Goal: Task Accomplishment & Management: Manage account settings

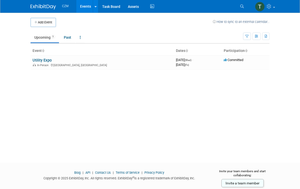
click at [47, 59] on link "Utility Expo" at bounding box center [42, 60] width 19 height 5
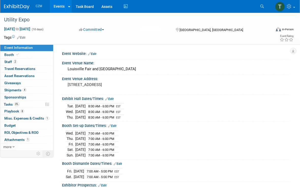
click at [16, 117] on span "Misc. Expenses & Credits 1" at bounding box center [26, 118] width 45 height 4
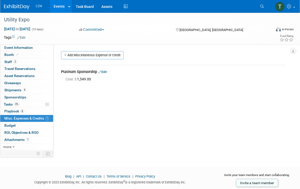
click at [74, 57] on link "Add Miscellaneous Expense or Credit" at bounding box center [92, 55] width 63 height 8
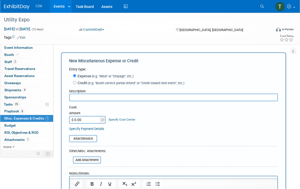
click at [249, 96] on input "text" at bounding box center [173, 98] width 209 height 8
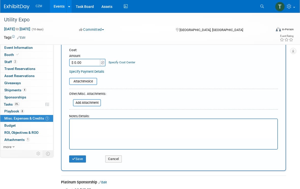
type input "A-36 6” channel for SP25. SAV0585"
click at [82, 60] on input "$ 0.00" at bounding box center [85, 63] width 32 height 8
type input "$ 108.00"
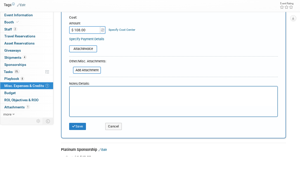
click at [80, 79] on input "file" at bounding box center [66, 82] width 61 height 6
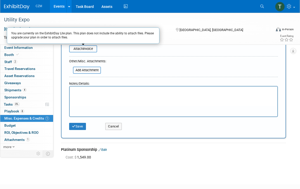
click at [83, 93] on p "Rich Text Area. Press ALT-0 for help." at bounding box center [174, 91] width 202 height 5
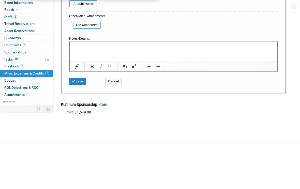
click at [83, 67] on input "file" at bounding box center [70, 70] width 61 height 6
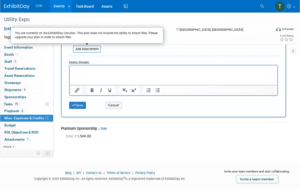
click at [78, 103] on button "Save" at bounding box center [77, 105] width 17 height 7
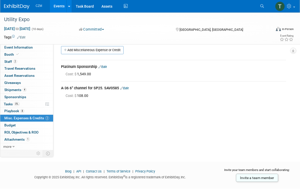
scroll to position [0, 0]
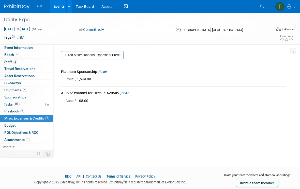
click at [79, 55] on link "Add Miscellaneous Expense or Credit" at bounding box center [92, 55] width 63 height 8
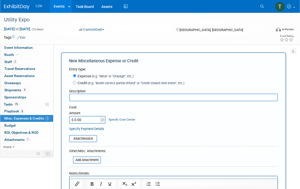
click at [91, 100] on input "text" at bounding box center [173, 98] width 209 height 8
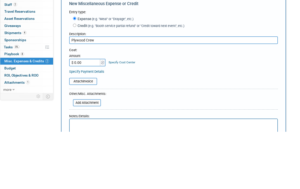
scroll to position [57, 0]
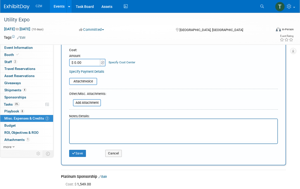
type input "Plywood Crew"
click at [75, 152] on icon "submit" at bounding box center [74, 153] width 4 height 3
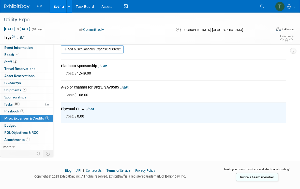
scroll to position [0, 0]
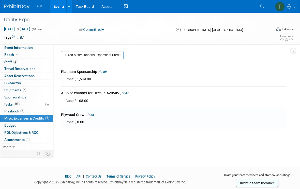
click at [75, 58] on link "Add Miscellaneous Expense or Credit" at bounding box center [92, 55] width 63 height 8
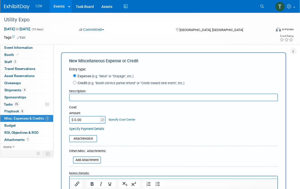
click at [84, 100] on input "text" at bounding box center [173, 98] width 209 height 8
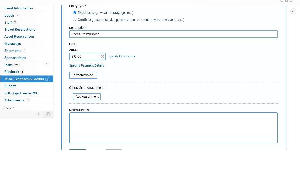
scroll to position [63, 0]
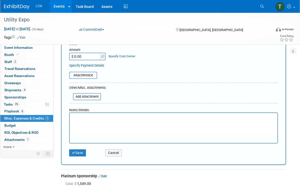
type input "Pressure washing"
click at [76, 153] on button "Save" at bounding box center [77, 152] width 17 height 7
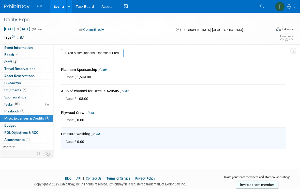
scroll to position [0, 0]
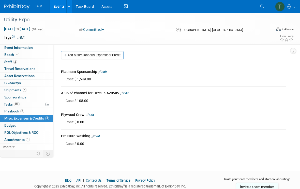
click at [74, 57] on link "Add Miscellaneous Expense or Credit" at bounding box center [92, 55] width 63 height 8
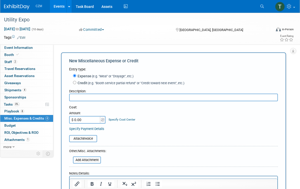
click at [87, 96] on input "text" at bounding box center [173, 98] width 209 height 8
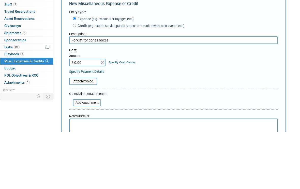
scroll to position [57, 0]
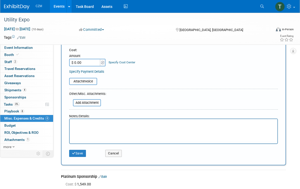
type input "Forklift for cones boxes"
click at [78, 151] on button "Save" at bounding box center [77, 153] width 17 height 7
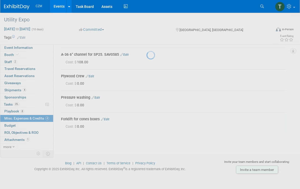
scroll to position [38, 0]
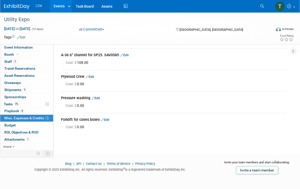
click at [108, 121] on link "Edit" at bounding box center [105, 120] width 8 height 4
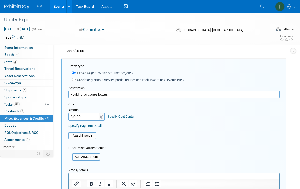
scroll to position [0, 0]
click at [96, 95] on input "Forklift for cones boxes" at bounding box center [173, 95] width 211 height 8
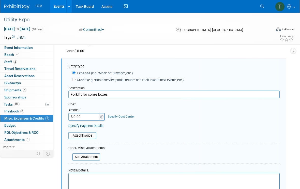
scroll to position [93, 0]
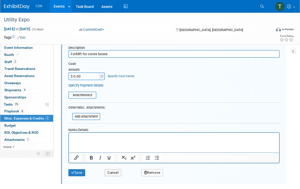
type input "Forklift for conex boxes"
click at [77, 170] on button "Save" at bounding box center [76, 172] width 17 height 7
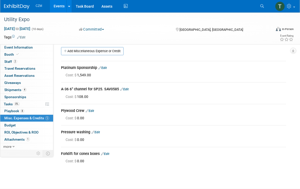
scroll to position [4, 0]
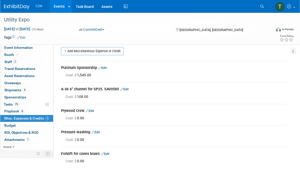
click at [12, 109] on span "Playbook 8" at bounding box center [14, 111] width 20 height 4
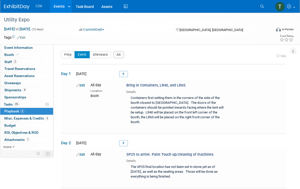
click at [13, 105] on span "Tasks 0%" at bounding box center [12, 104] width 16 height 4
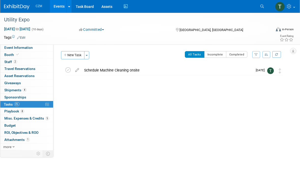
click at [71, 54] on button "New Task" at bounding box center [72, 55] width 23 height 8
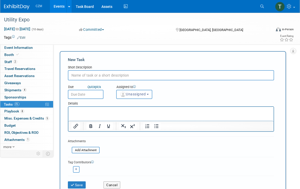
click at [238, 74] on input "text" at bounding box center [171, 75] width 206 height 10
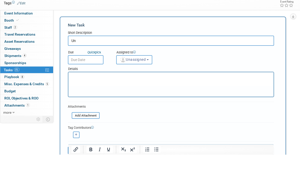
type input "U"
type input "Ship show containers"
click at [83, 90] on input "text" at bounding box center [86, 94] width 36 height 9
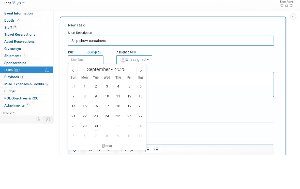
scroll to position [35, 0]
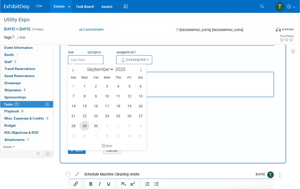
click at [85, 123] on span "29" at bounding box center [85, 126] width 10 height 10
type input "Sep 29, 2025"
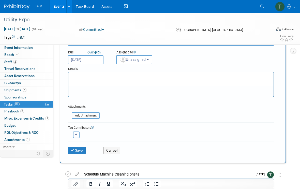
click at [73, 149] on icon "submit" at bounding box center [73, 151] width 4 height 4
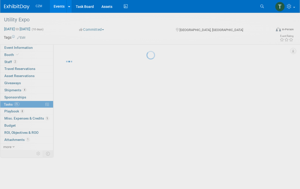
scroll to position [0, 0]
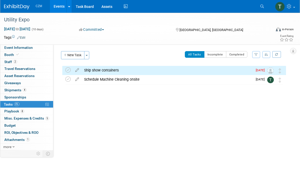
click at [66, 49] on div "Event Website: Edit Event Venue Name: Louisville Fair and Expo Center Event Ven…" at bounding box center [171, 95] width 237 height 103
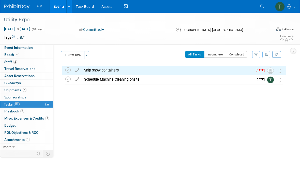
click at [69, 54] on button "New Task" at bounding box center [72, 55] width 23 height 8
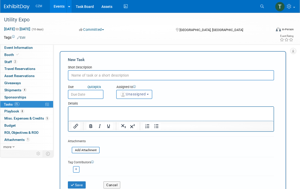
click at [92, 79] on input "text" at bounding box center [171, 75] width 206 height 10
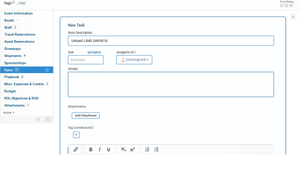
type input "Unload LR40 SAV0616"
click at [80, 60] on body "CZM Events Add Event Bulk Upload Events Shareable Event Boards Recently Viewed …" at bounding box center [150, 94] width 300 height 189
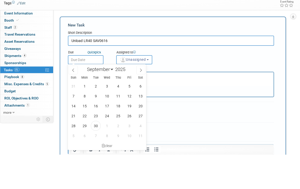
scroll to position [35, 0]
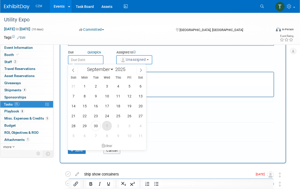
click at [104, 126] on span "1" at bounding box center [107, 126] width 10 height 10
type input "Oct 1, 2025"
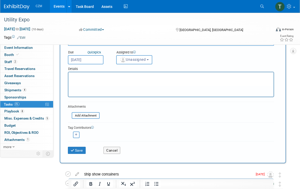
click at [73, 149] on icon "submit" at bounding box center [73, 151] width 4 height 4
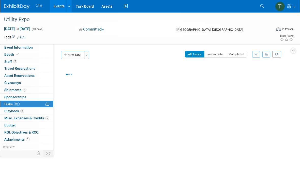
scroll to position [0, 0]
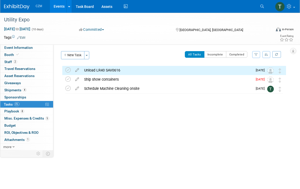
click at [67, 69] on icon at bounding box center [67, 69] width 5 height 5
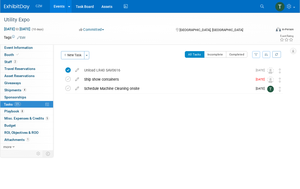
click at [71, 57] on button "New Task" at bounding box center [72, 55] width 23 height 8
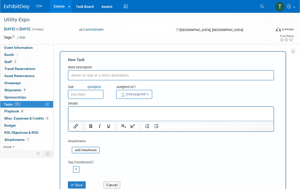
click at [81, 74] on input "text" at bounding box center [171, 75] width 206 height 10
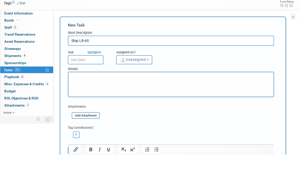
type input "Ship LR-65"
click at [78, 90] on input "text" at bounding box center [86, 94] width 36 height 9
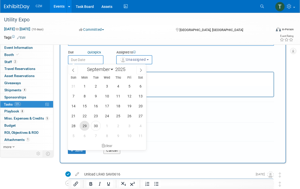
click at [85, 124] on span "29" at bounding box center [85, 126] width 10 height 10
type input "Sep 29, 2025"
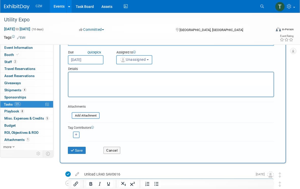
click at [73, 149] on icon "submit" at bounding box center [73, 151] width 4 height 4
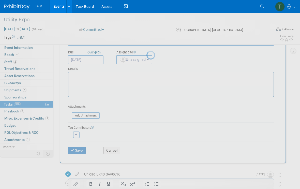
scroll to position [0, 0]
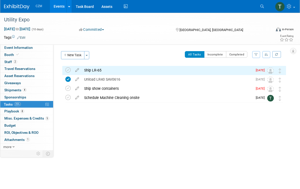
click at [68, 54] on button "New Task" at bounding box center [72, 55] width 23 height 8
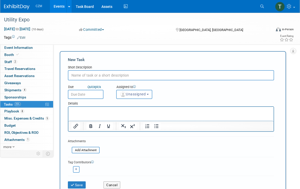
click at [83, 76] on input "text" at bounding box center [171, 75] width 206 height 10
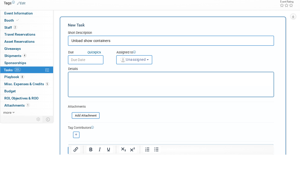
type input "Unload show containers"
click at [80, 60] on body "CZM Events Add Event Bulk Upload Events Shareable Event Boards Recently Viewed …" at bounding box center [150, 94] width 300 height 189
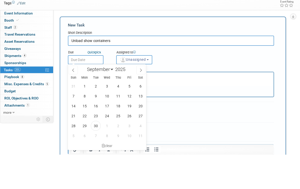
scroll to position [35, 0]
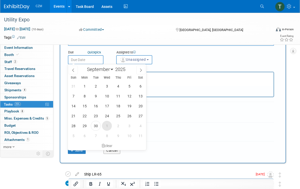
click at [107, 125] on span "1" at bounding box center [107, 126] width 10 height 10
type input "Oct 1, 2025"
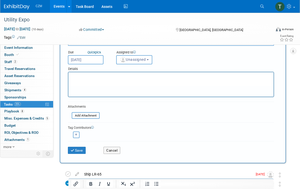
click at [75, 151] on button "Save" at bounding box center [77, 150] width 18 height 7
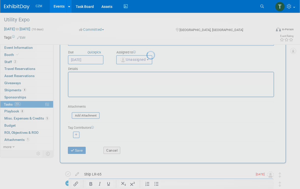
scroll to position [0, 0]
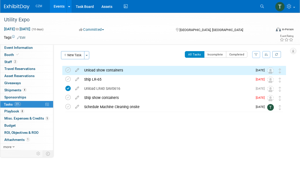
click at [67, 54] on icon "button" at bounding box center [66, 55] width 4 height 3
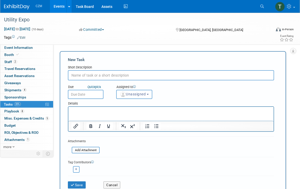
click at [83, 80] on input "text" at bounding box center [171, 75] width 206 height 10
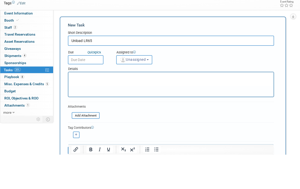
type input "Unload LR65"
click at [76, 90] on input "text" at bounding box center [86, 94] width 36 height 9
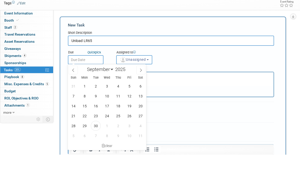
scroll to position [35, 0]
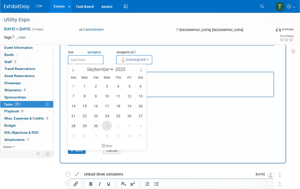
click at [108, 125] on span "1" at bounding box center [107, 126] width 10 height 10
type input "Oct 1, 2025"
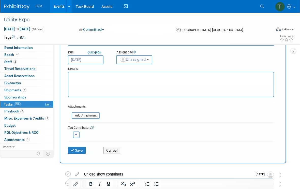
click at [79, 151] on button "Save" at bounding box center [77, 150] width 18 height 7
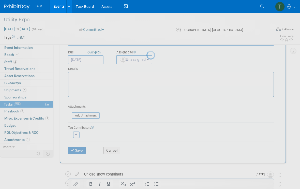
scroll to position [0, 0]
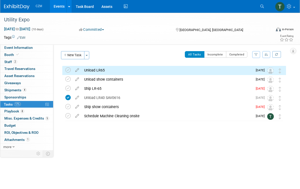
click at [68, 54] on button "New Task" at bounding box center [72, 55] width 23 height 8
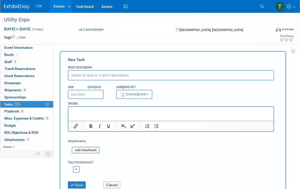
click at [77, 73] on input "text" at bounding box center [171, 75] width 206 height 10
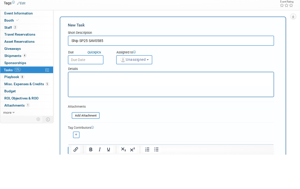
type input "Ship SP25 SAV0585"
click at [78, 90] on input "text" at bounding box center [86, 94] width 36 height 9
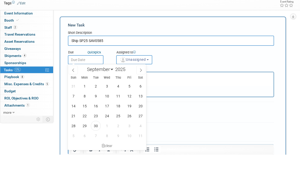
scroll to position [35, 0]
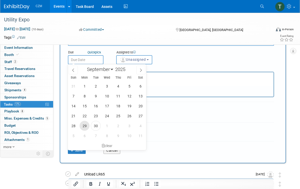
click at [85, 125] on span "29" at bounding box center [85, 126] width 10 height 10
type input "Sep 29, 2025"
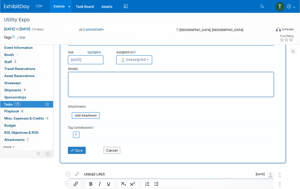
click at [79, 148] on button "Save" at bounding box center [77, 150] width 18 height 7
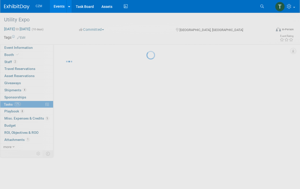
scroll to position [0, 0]
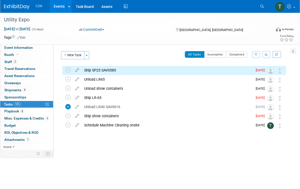
click at [69, 68] on icon at bounding box center [67, 69] width 5 height 5
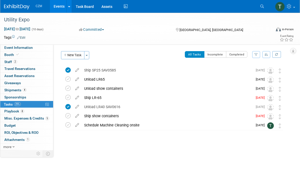
click at [66, 95] on icon at bounding box center [67, 97] width 5 height 5
click at [66, 113] on icon at bounding box center [67, 115] width 5 height 5
click at [68, 122] on icon at bounding box center [67, 124] width 5 height 5
click at [70, 52] on button "New Task" at bounding box center [72, 55] width 23 height 8
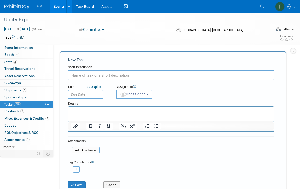
click at [83, 74] on input "text" at bounding box center [171, 75] width 206 height 10
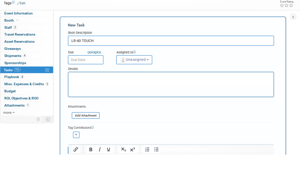
type input "LR-40 TOUCH"
click at [77, 181] on button "Save" at bounding box center [77, 184] width 18 height 7
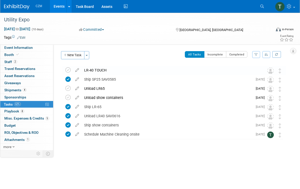
click at [76, 69] on icon at bounding box center [77, 69] width 9 height 6
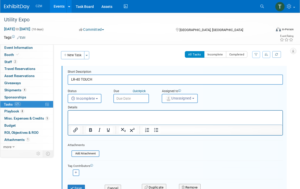
click at [107, 81] on input "LR-40 TOUCH" at bounding box center [175, 80] width 215 height 10
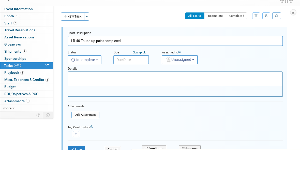
scroll to position [39, 0]
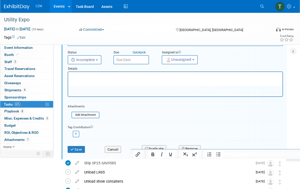
type input "LR-40 Touch up paint completed"
click at [126, 61] on body "CZM Events Add Event Bulk Upload Events Shareable Event Boards Recently Viewed …" at bounding box center [150, 55] width 300 height 189
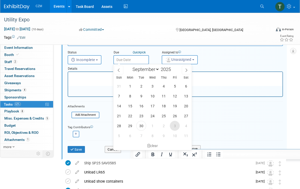
click at [177, 127] on span "3" at bounding box center [175, 126] width 10 height 10
type input "Oct 3, 2025"
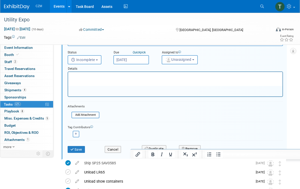
click at [77, 149] on button "Save" at bounding box center [76, 149] width 17 height 7
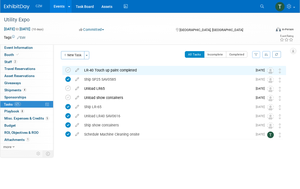
scroll to position [0, 0]
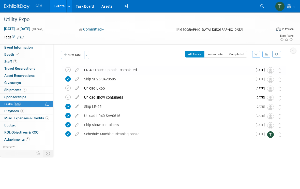
click at [77, 55] on button "New Task" at bounding box center [72, 55] width 23 height 8
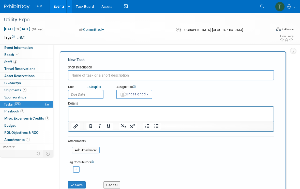
click at [83, 78] on input "text" at bounding box center [171, 75] width 206 height 10
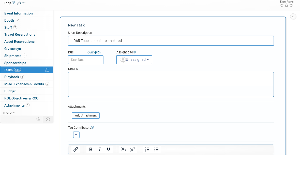
type input "LR65 Touchup paint completed"
click at [82, 90] on input "text" at bounding box center [86, 94] width 36 height 9
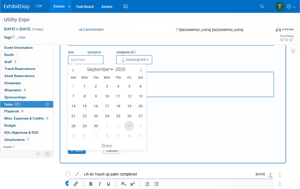
click at [130, 126] on span "3" at bounding box center [129, 126] width 10 height 10
type input "Oct 3, 2025"
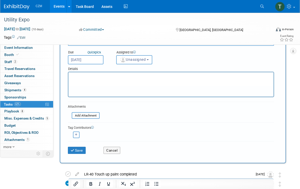
click at [72, 150] on icon "submit" at bounding box center [73, 151] width 4 height 4
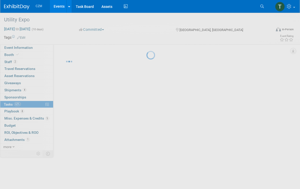
scroll to position [0, 0]
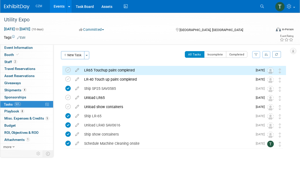
click at [71, 56] on button "New Task" at bounding box center [72, 55] width 23 height 8
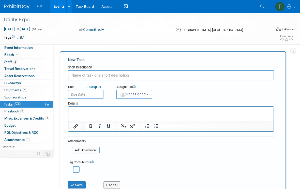
click at [83, 76] on input "text" at bounding box center [171, 75] width 206 height 10
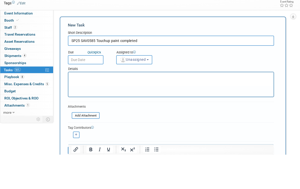
scroll to position [35, 0]
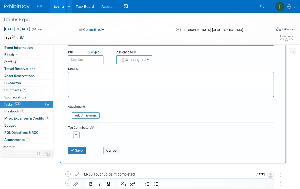
type input "SP25 SAV0585 Touchup paint completed"
click at [80, 55] on input "text" at bounding box center [86, 59] width 36 height 9
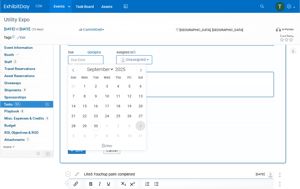
click at [140, 126] on span "4" at bounding box center [141, 126] width 10 height 10
type input "Oct 4, 2025"
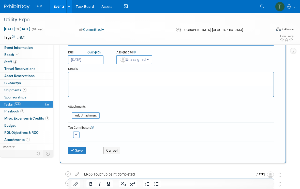
click at [76, 150] on button "Save" at bounding box center [77, 150] width 18 height 7
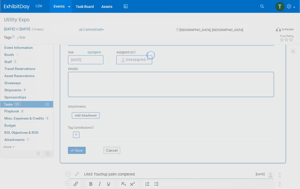
scroll to position [0, 0]
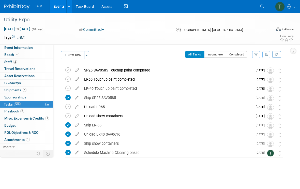
click at [72, 54] on button "New Task" at bounding box center [72, 55] width 23 height 8
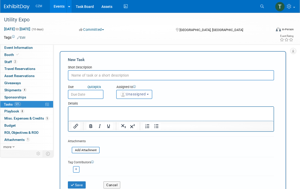
click at [80, 76] on input "text" at bounding box center [171, 75] width 206 height 10
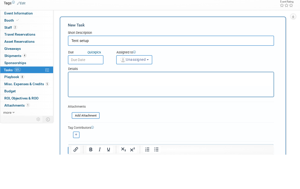
type input "Tent setup"
click at [79, 62] on body "CZM Events Add Event Bulk Upload Events Shareable Event Boards Recently Viewed …" at bounding box center [150, 94] width 300 height 189
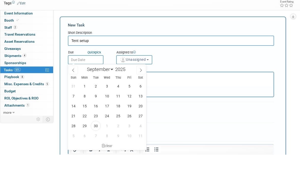
scroll to position [35, 0]
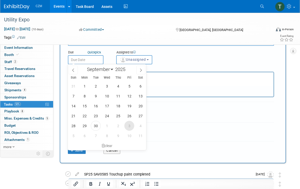
click at [129, 126] on span "3" at bounding box center [129, 126] width 10 height 10
type input "Oct 3, 2025"
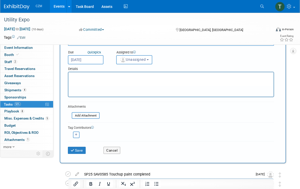
click at [77, 148] on button "Save" at bounding box center [77, 150] width 18 height 7
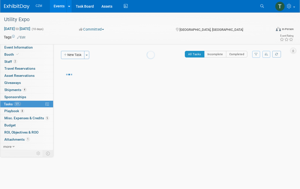
scroll to position [0, 0]
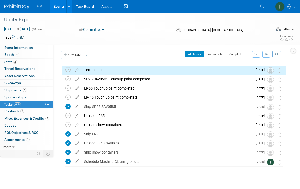
click at [75, 57] on button "New Task" at bounding box center [72, 55] width 23 height 8
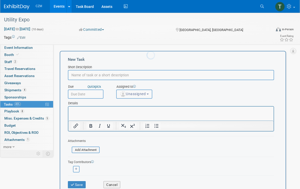
scroll to position [0, 0]
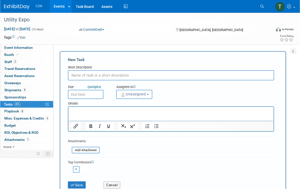
click at [80, 78] on input "text" at bounding box center [171, 75] width 206 height 10
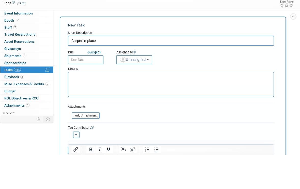
type input "Carpet in place"
click at [80, 90] on input "text" at bounding box center [86, 94] width 36 height 9
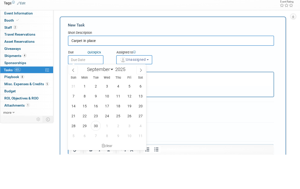
scroll to position [35, 0]
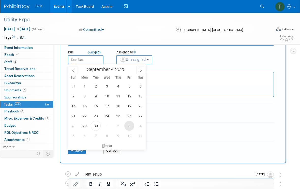
click at [128, 126] on span "3" at bounding box center [129, 126] width 10 height 10
type input "Oct 3, 2025"
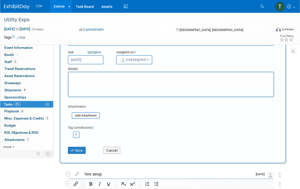
click at [75, 148] on button "Save" at bounding box center [77, 150] width 18 height 7
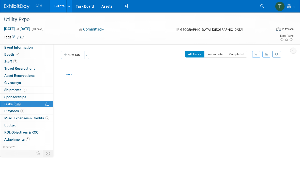
scroll to position [0, 0]
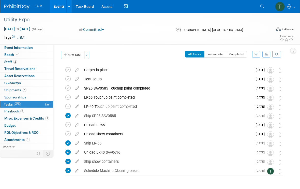
click at [71, 52] on button "New Task" at bounding box center [72, 55] width 23 height 8
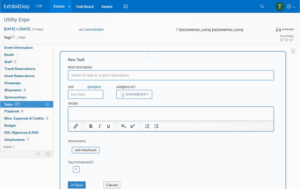
scroll to position [0, 0]
click at [91, 75] on input "text" at bounding box center [171, 75] width 206 height 10
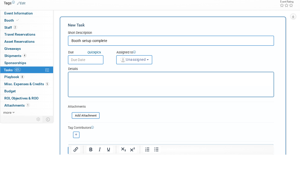
type input "Booth setup complete"
click at [80, 90] on input "text" at bounding box center [86, 94] width 36 height 9
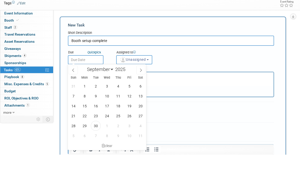
scroll to position [35, 0]
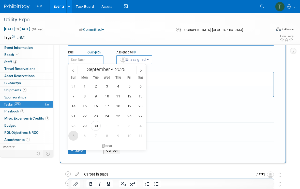
click at [72, 136] on span "5" at bounding box center [73, 136] width 10 height 10
type input "Oct 5, 2025"
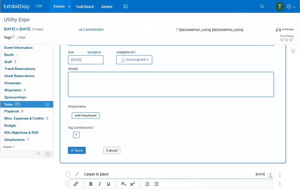
click at [78, 147] on button "Save" at bounding box center [77, 150] width 18 height 7
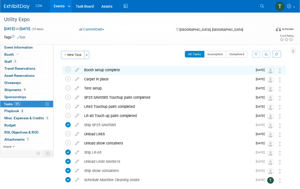
scroll to position [0, 0]
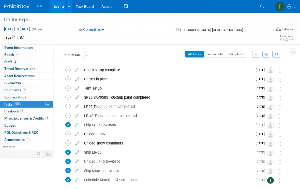
click at [12, 56] on span "Booth" at bounding box center [12, 55] width 16 height 4
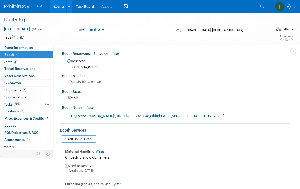
click at [72, 80] on span "Specify booth number" at bounding box center [85, 82] width 34 height 4
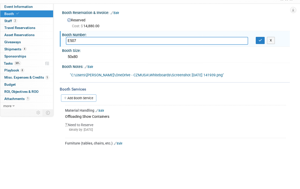
type input "E507"
click at [261, 80] on icon "button" at bounding box center [261, 81] width 4 height 3
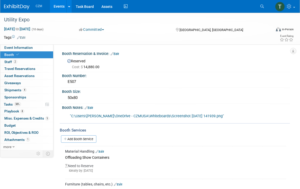
click at [17, 75] on span "Asset Reservations 0" at bounding box center [19, 76] width 30 height 4
